Goal: Check status: Check status

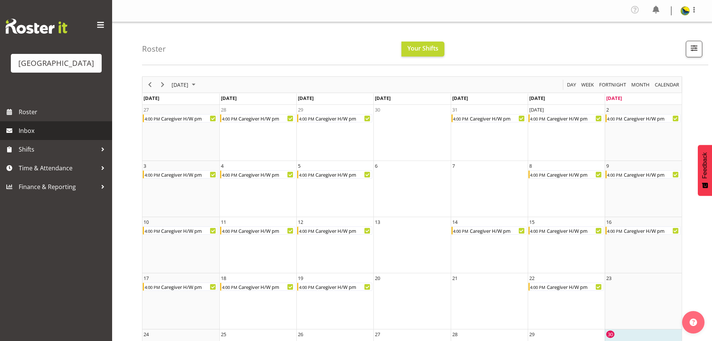
scroll to position [111, 0]
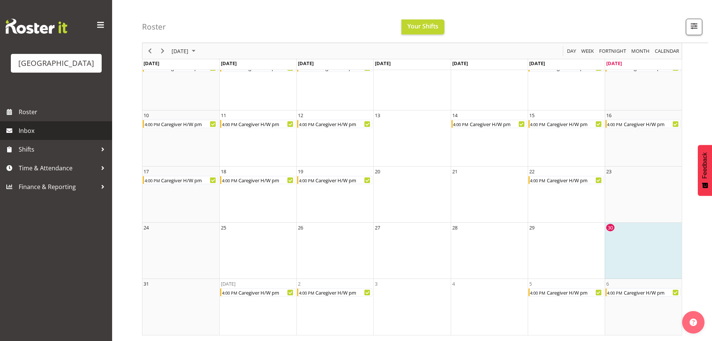
click at [64, 136] on span "Inbox" at bounding box center [64, 130] width 90 height 11
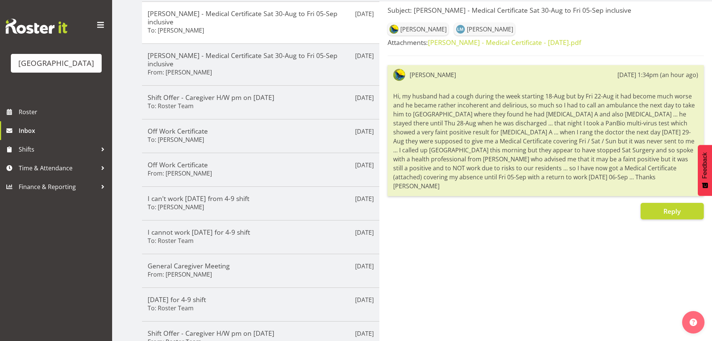
scroll to position [65, 0]
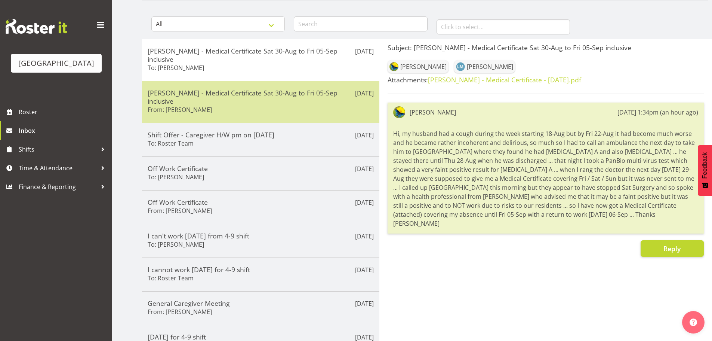
click at [290, 105] on h5 "Gemma Hall - Medical Certificate Sat 30-Aug to Fri 05-Sep inclusive" at bounding box center [261, 97] width 226 height 16
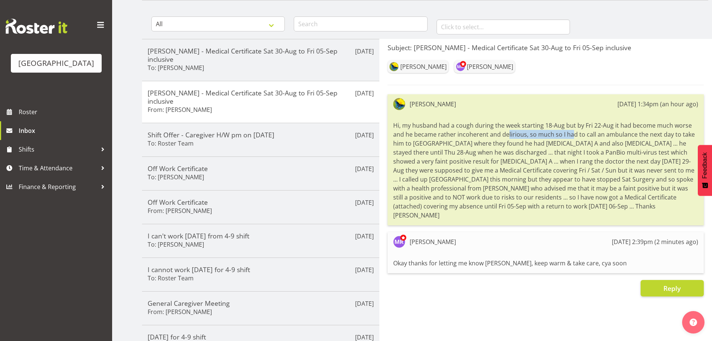
drag, startPoint x: 503, startPoint y: 147, endPoint x: 579, endPoint y: 150, distance: 76.3
click at [579, 150] on div at bounding box center [545, 170] width 305 height 102
copy div "incoherent and delirious"
click at [657, 73] on div "Gemma Hall Maria Ramsbottom" at bounding box center [546, 67] width 316 height 18
click at [79, 117] on span "Roster" at bounding box center [64, 111] width 90 height 11
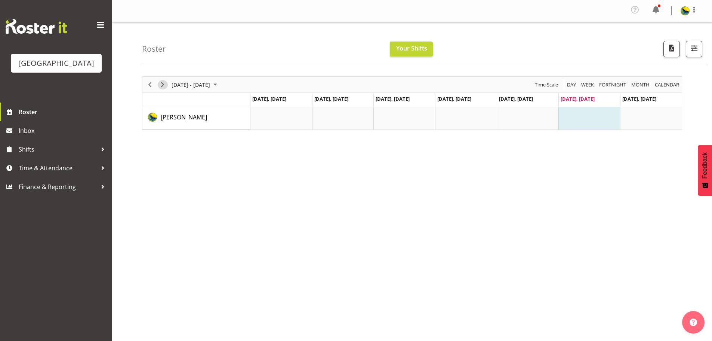
click at [163, 87] on span "Next" at bounding box center [162, 84] width 9 height 9
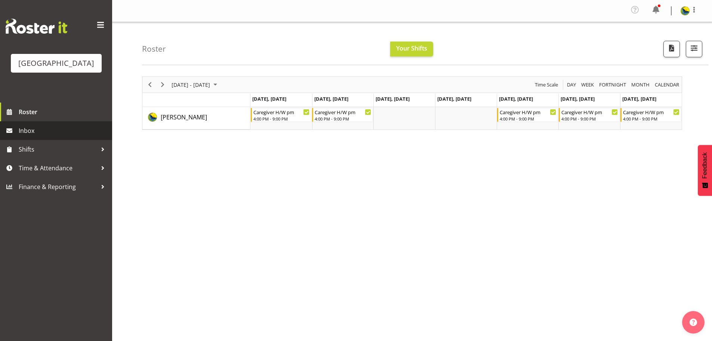
click at [65, 136] on span "Inbox" at bounding box center [64, 130] width 90 height 11
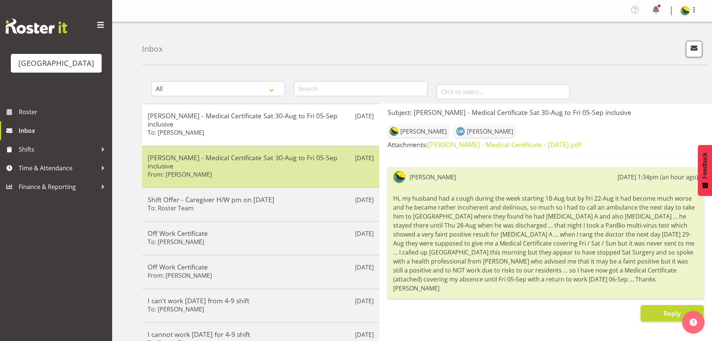
click at [274, 180] on div "Gemma Hall - Medical Certificate Sat 30-Aug to Fri 05-Sep inclusive From: Maria…" at bounding box center [261, 166] width 226 height 27
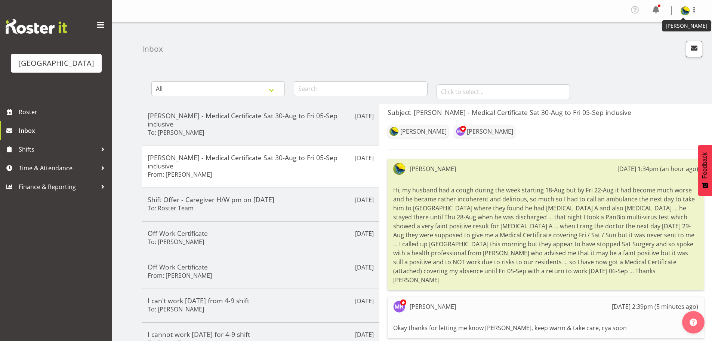
click at [685, 13] on img at bounding box center [685, 10] width 9 height 9
click at [662, 48] on link "Log Out" at bounding box center [663, 40] width 72 height 13
